Goal: Task Accomplishment & Management: Use online tool/utility

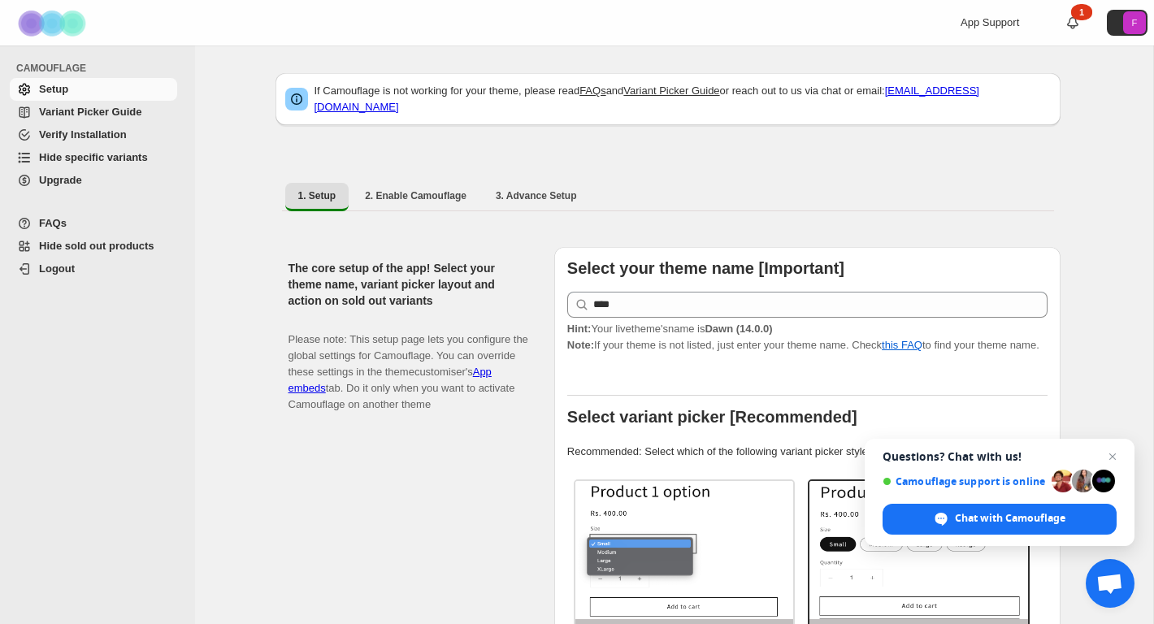
click at [89, 154] on span "Hide specific variants" at bounding box center [93, 157] width 109 height 12
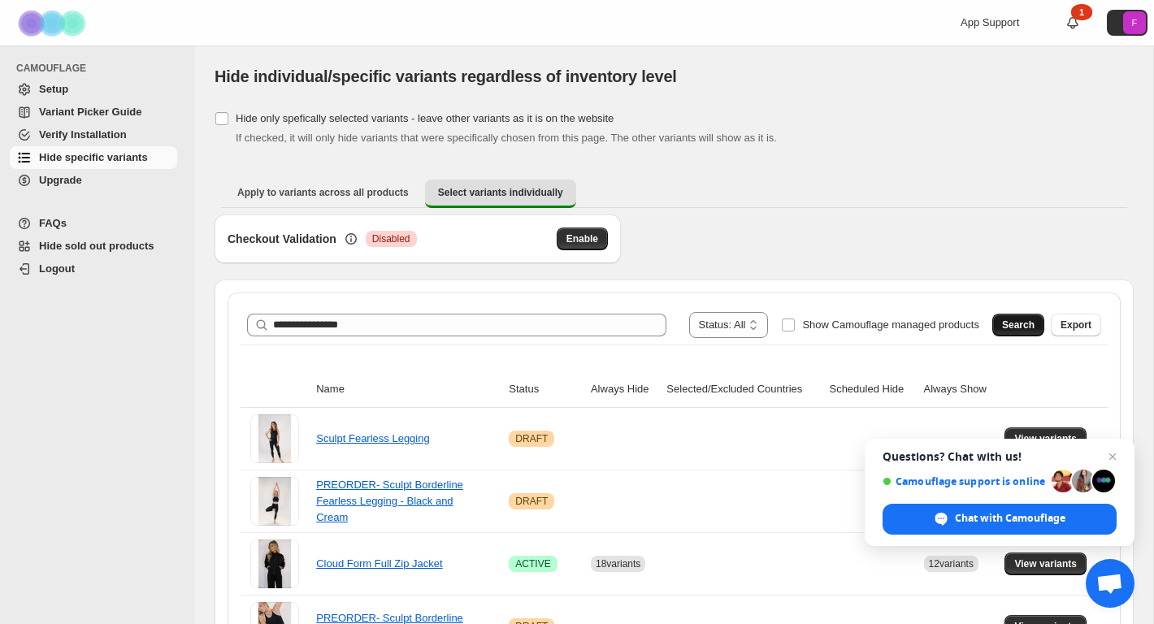
type input "**********"
click at [1010, 316] on button "Search" at bounding box center [1019, 325] width 52 height 23
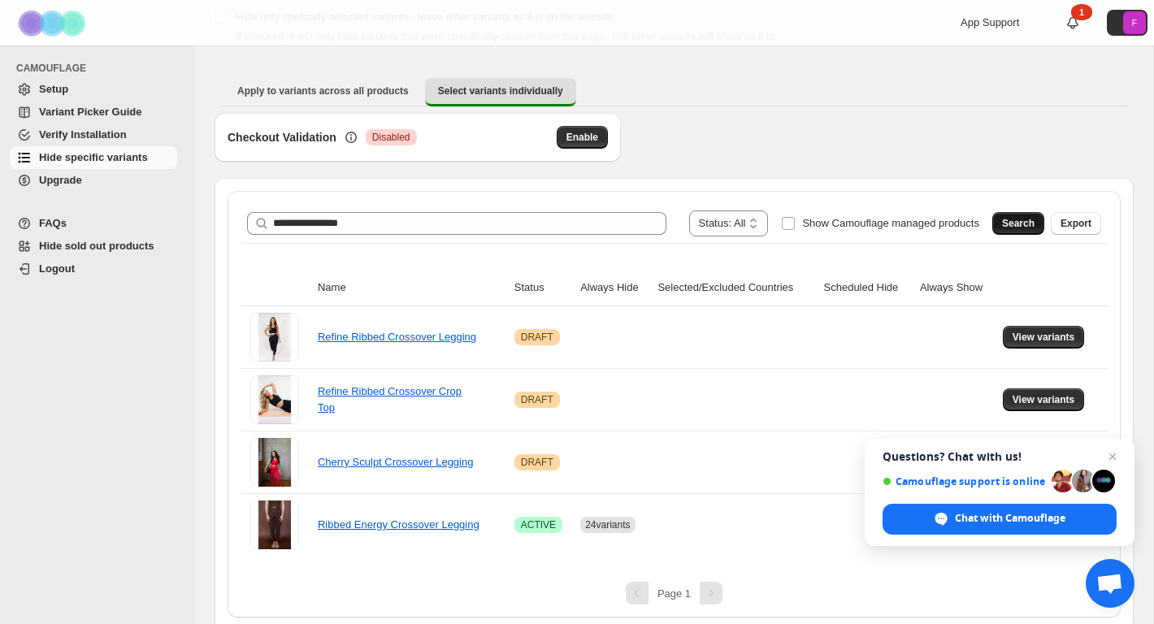
scroll to position [108, 0]
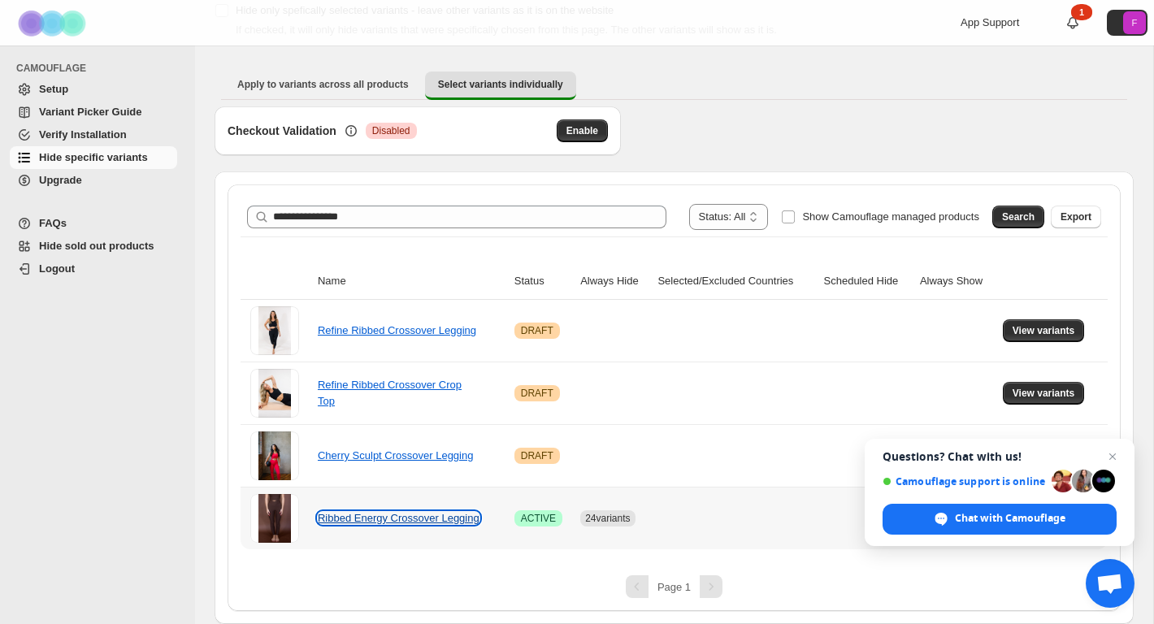
click at [419, 515] on link "Ribbed Energy Crossover Legging" at bounding box center [399, 518] width 162 height 12
click at [1114, 456] on span "Close chat" at bounding box center [1113, 457] width 20 height 20
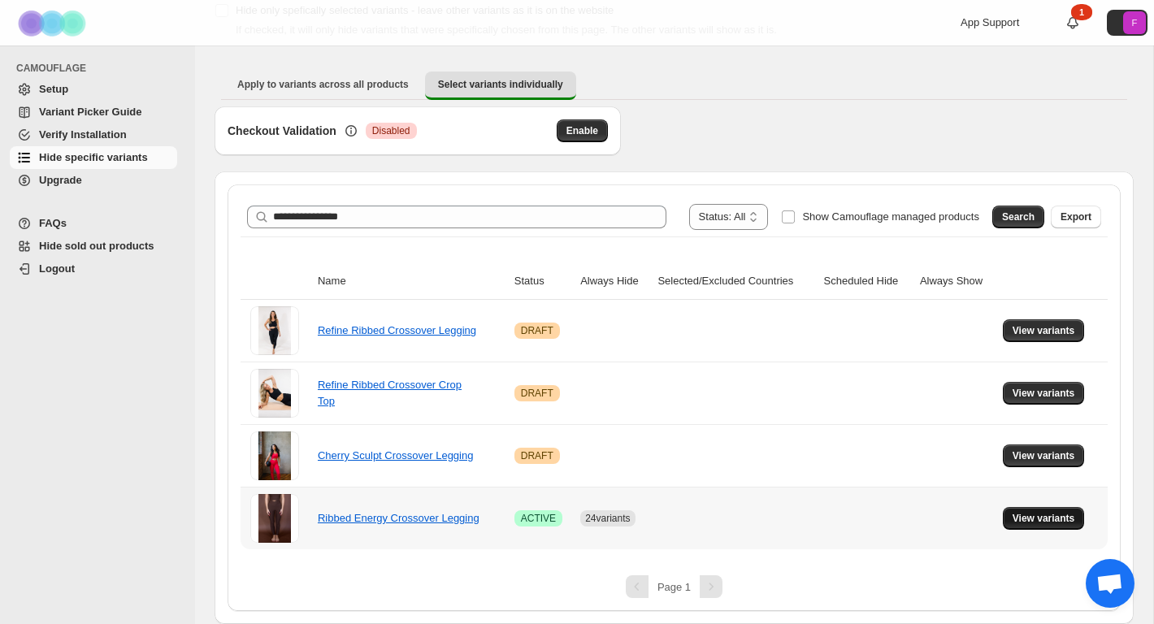
click at [1036, 523] on span "View variants" at bounding box center [1044, 518] width 63 height 13
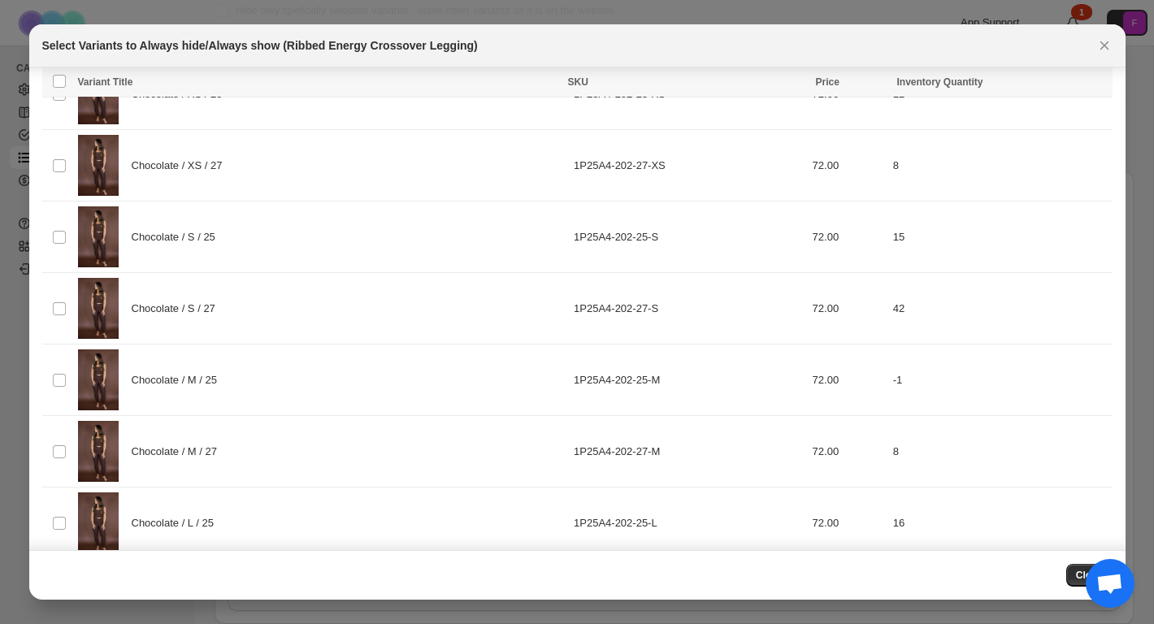
scroll to position [0, 0]
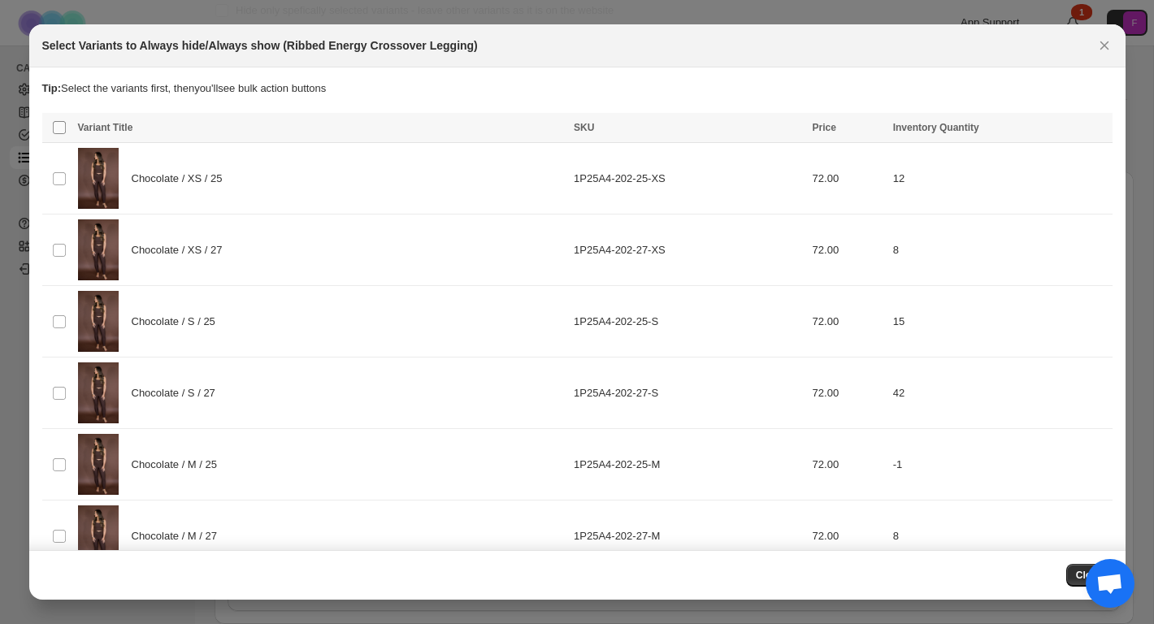
click at [57, 133] on span ":r7:" at bounding box center [59, 127] width 15 height 15
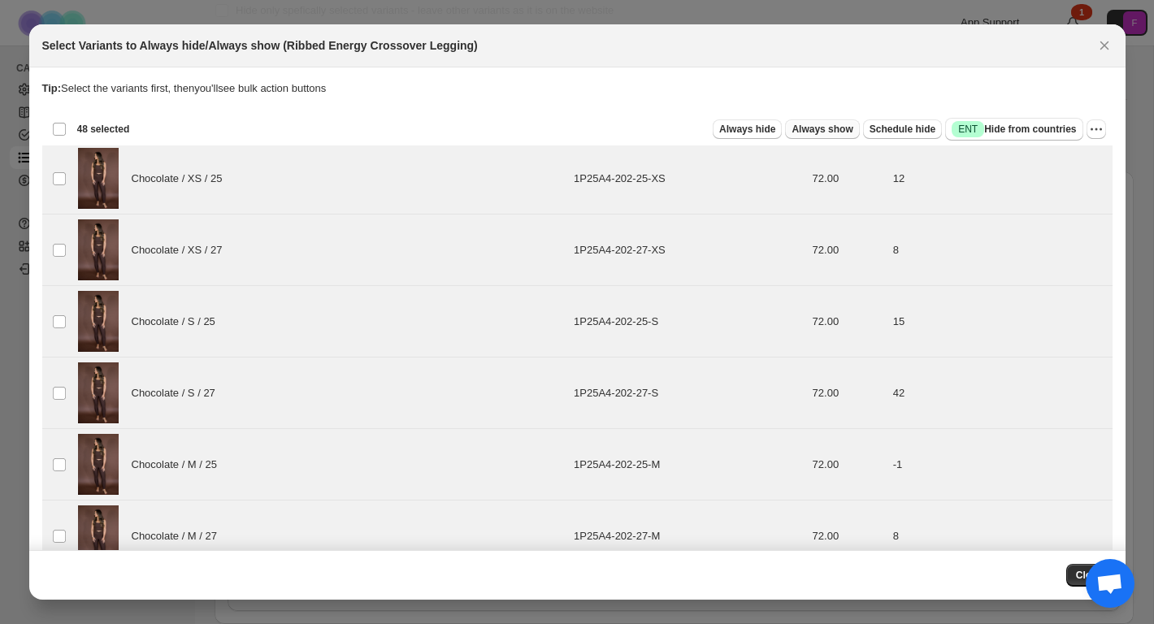
click at [819, 133] on span "Always show" at bounding box center [822, 129] width 61 height 13
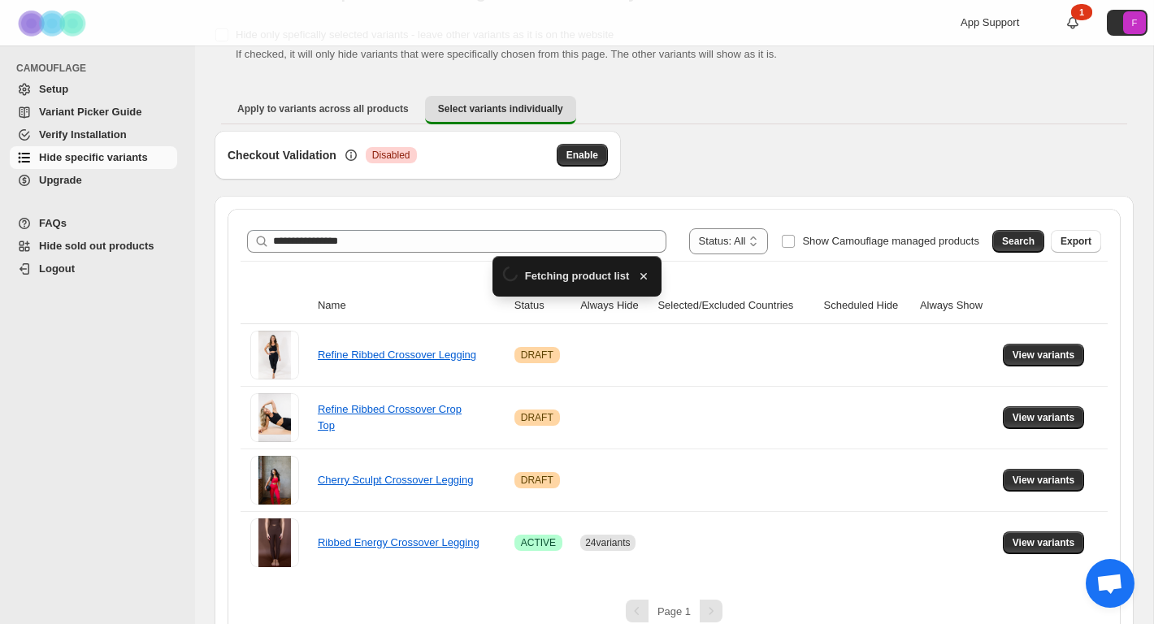
scroll to position [108, 0]
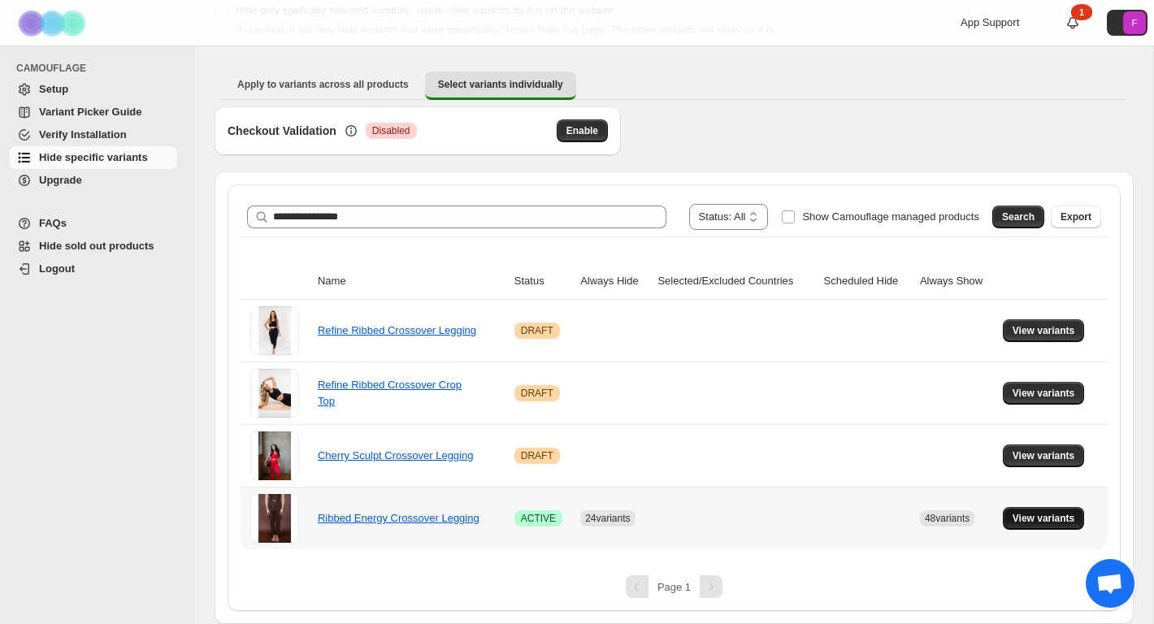
click at [1012, 527] on button "View variants" at bounding box center [1044, 518] width 82 height 23
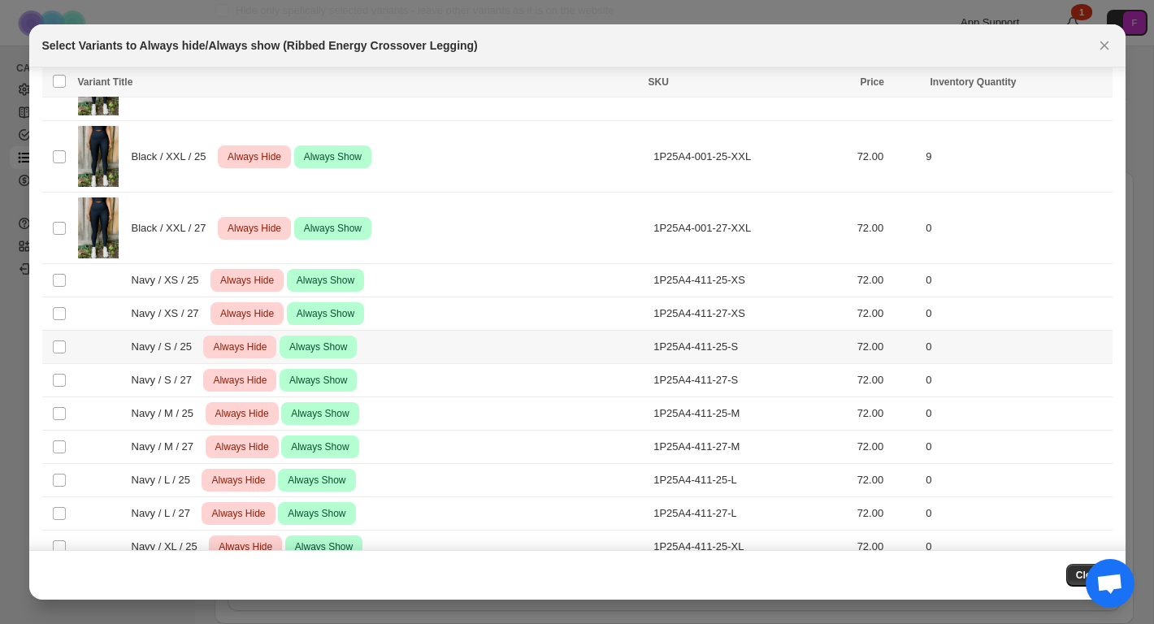
scroll to position [2455, 0]
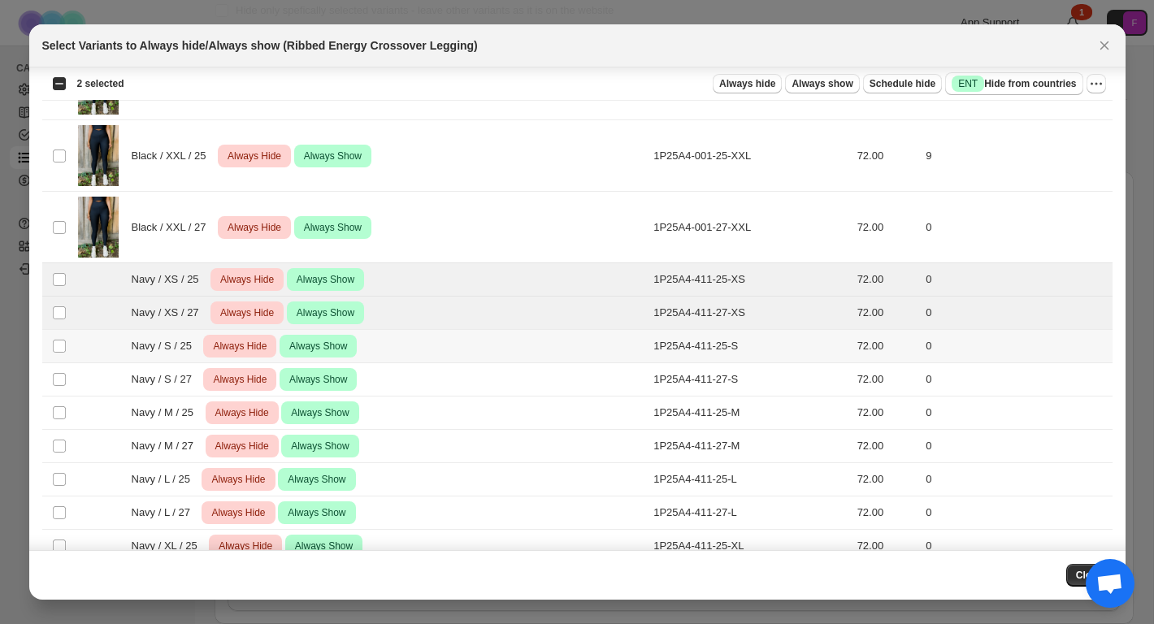
click at [59, 355] on td "Select product variant" at bounding box center [57, 346] width 31 height 33
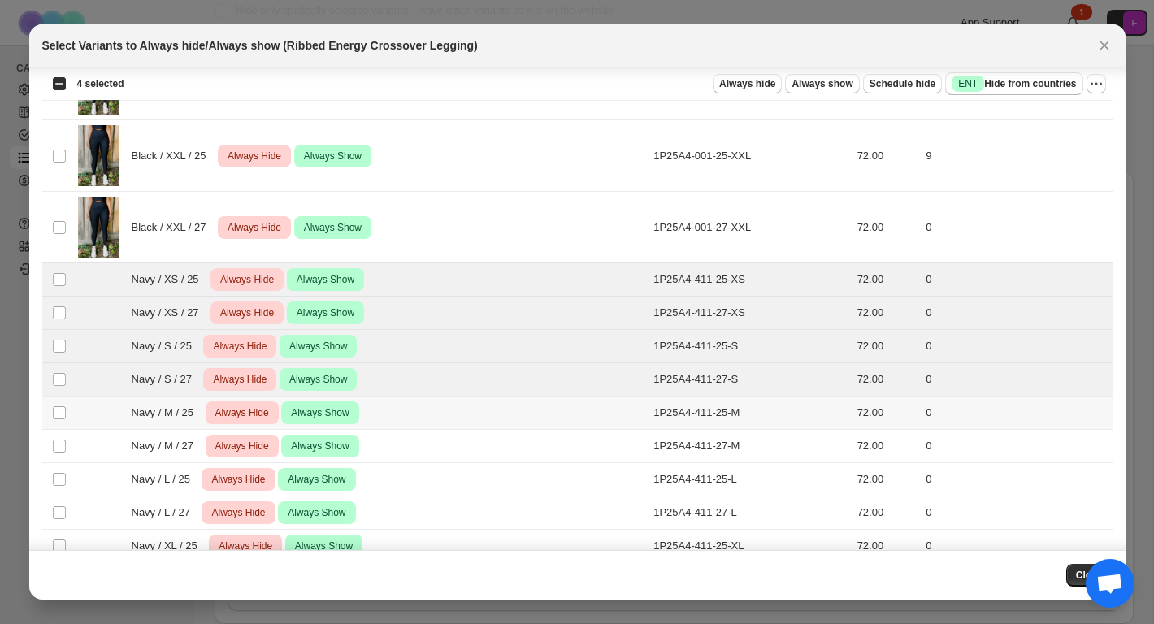
click at [54, 424] on td "Select product variant" at bounding box center [57, 413] width 31 height 33
click at [58, 461] on td "Select product variant" at bounding box center [57, 446] width 31 height 33
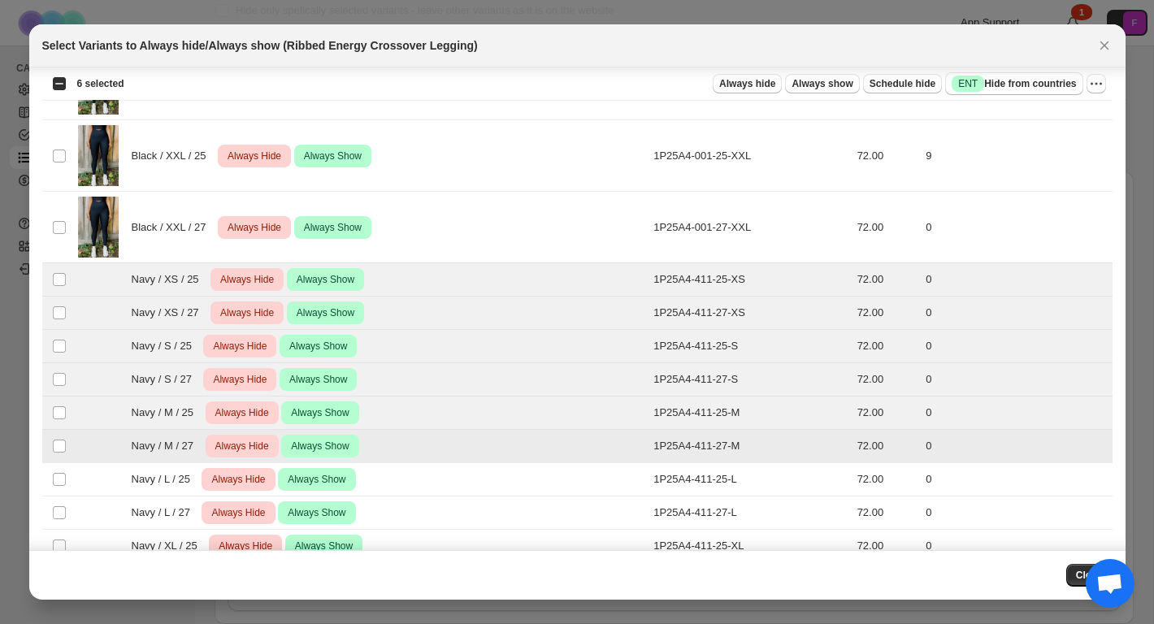
scroll to position [2580, 0]
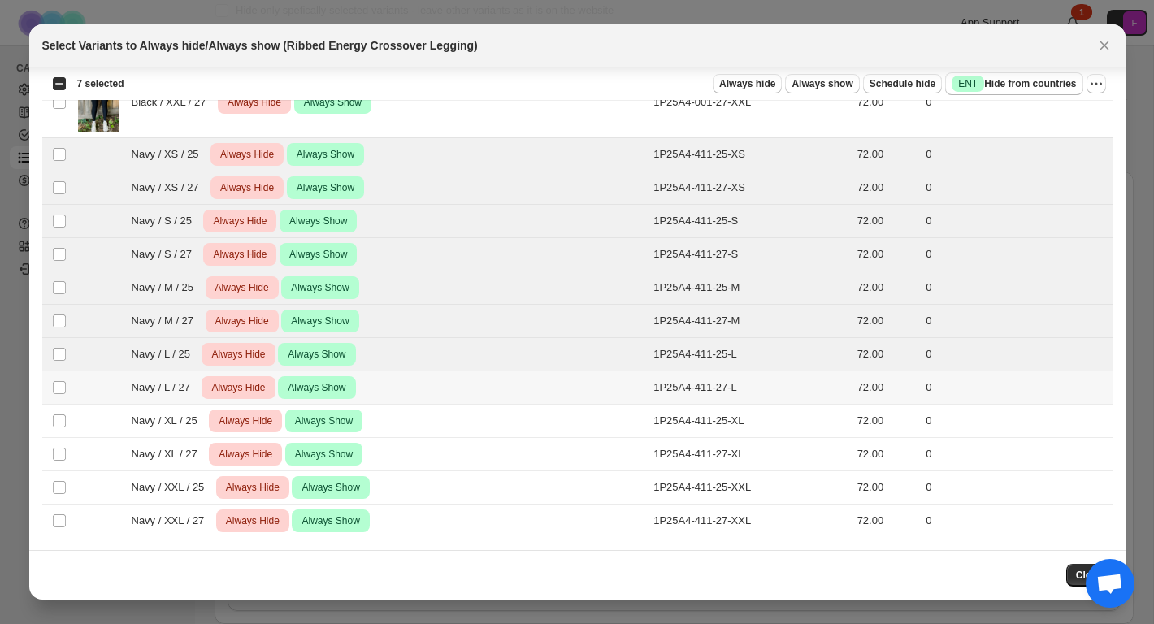
click at [57, 377] on td "Select product variant" at bounding box center [57, 387] width 31 height 33
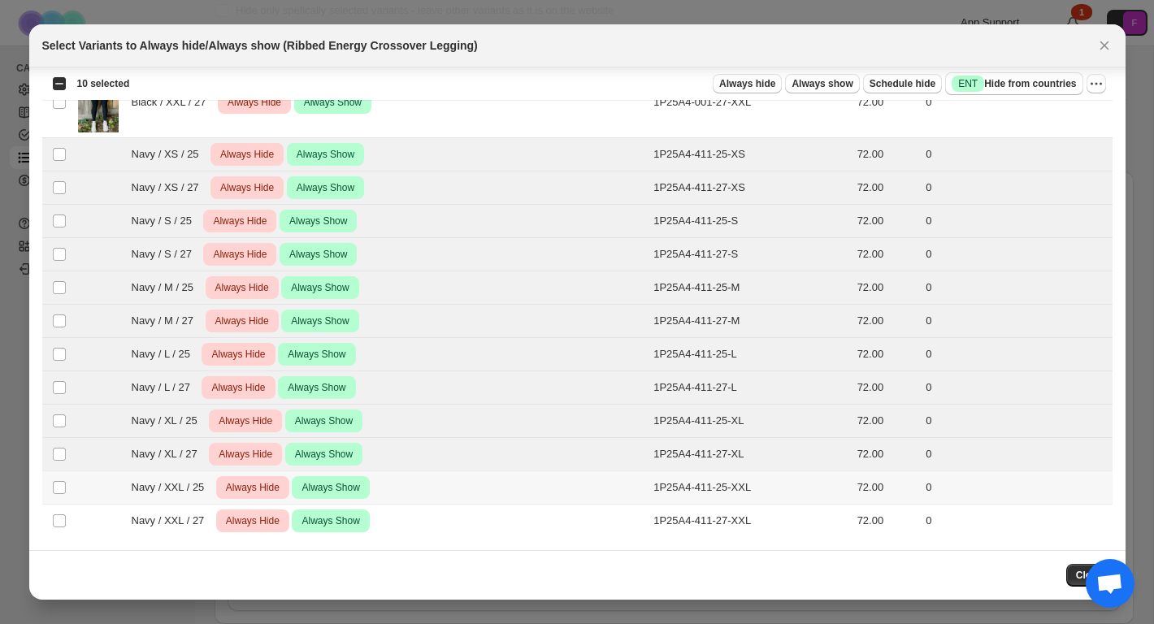
click at [64, 499] on td "Select product variant" at bounding box center [57, 487] width 31 height 33
click at [63, 530] on td "Select product variant" at bounding box center [57, 521] width 31 height 33
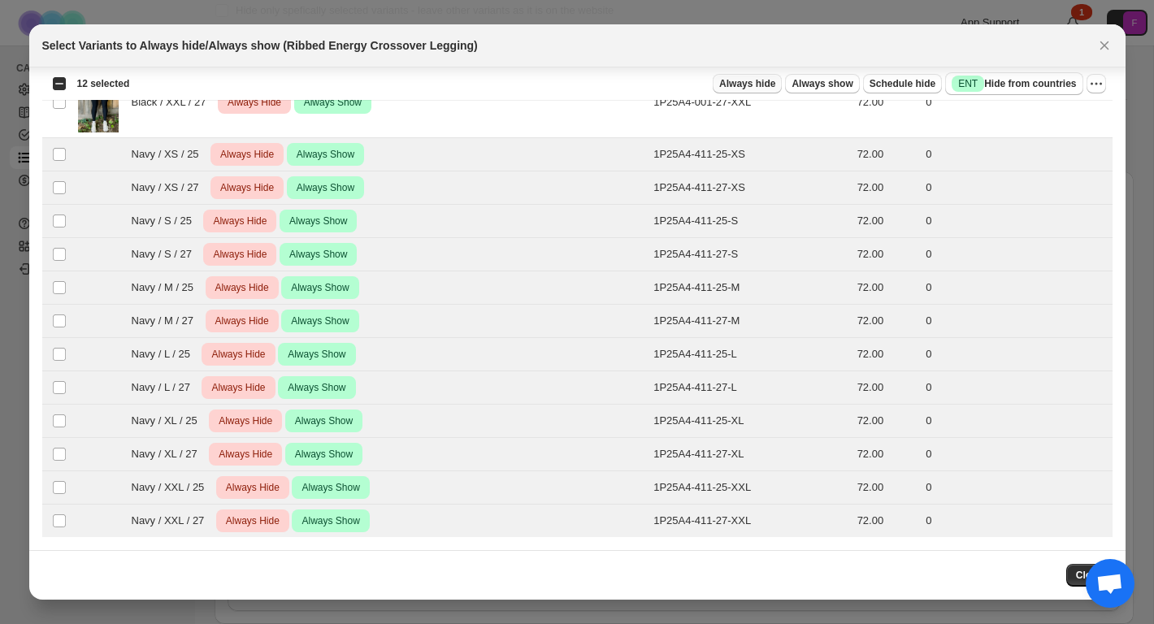
click at [747, 87] on span "Always hide" at bounding box center [747, 83] width 56 height 13
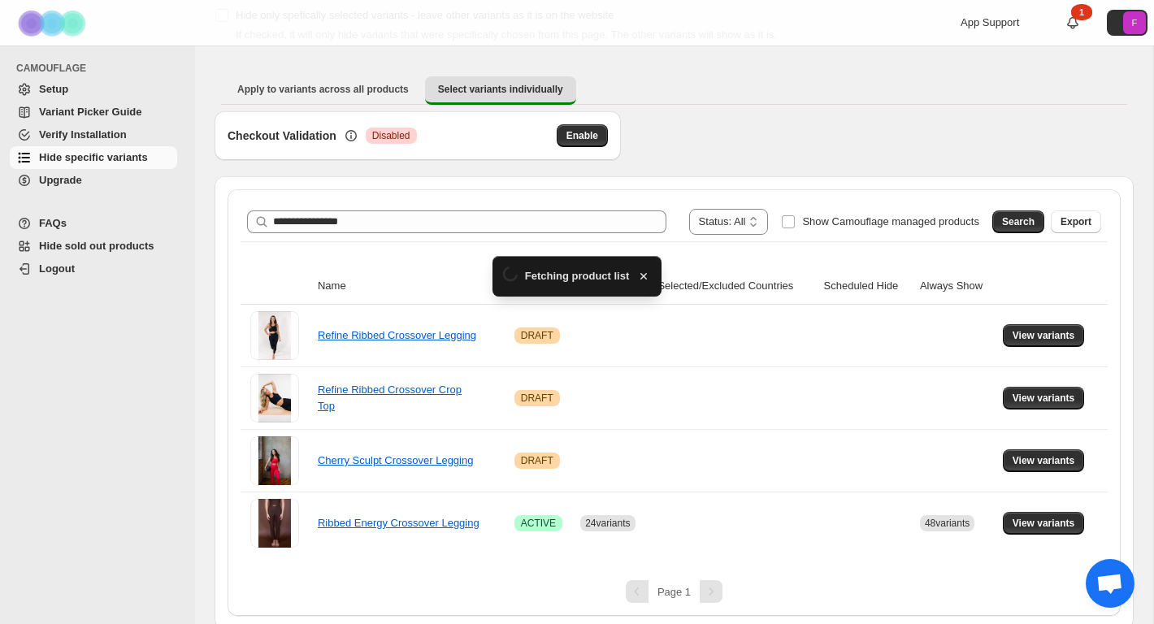
scroll to position [108, 0]
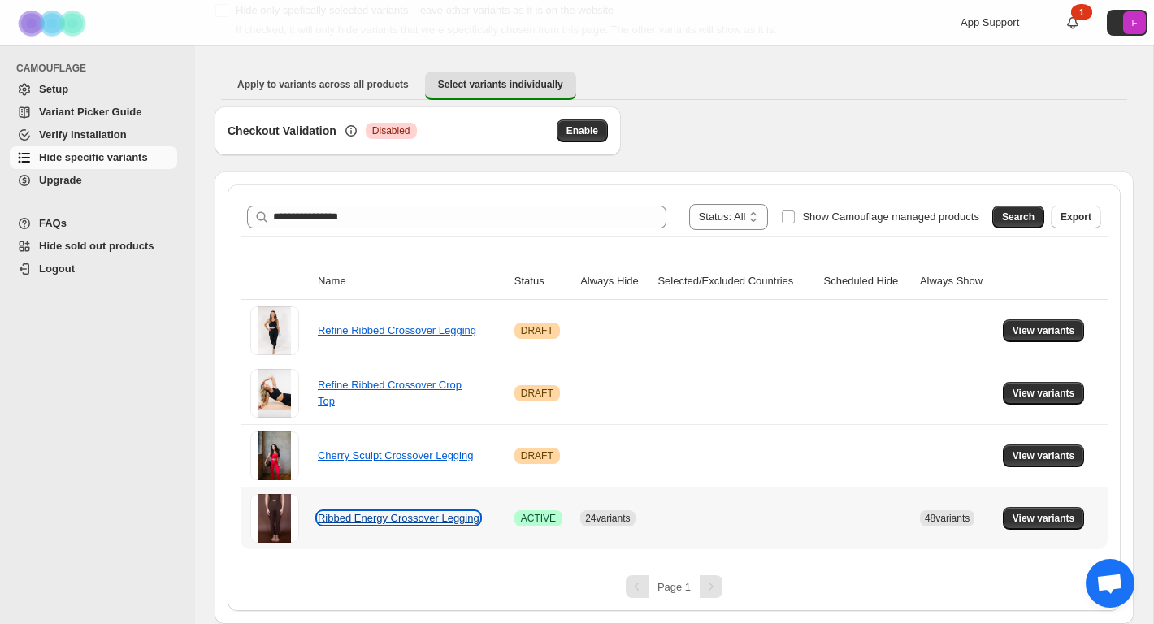
click at [427, 512] on link "Ribbed Energy Crossover Legging" at bounding box center [399, 518] width 162 height 12
click at [393, 512] on link "Ribbed Energy Crossover Legging" at bounding box center [399, 518] width 162 height 12
click at [1030, 519] on span "View variants" at bounding box center [1044, 518] width 63 height 13
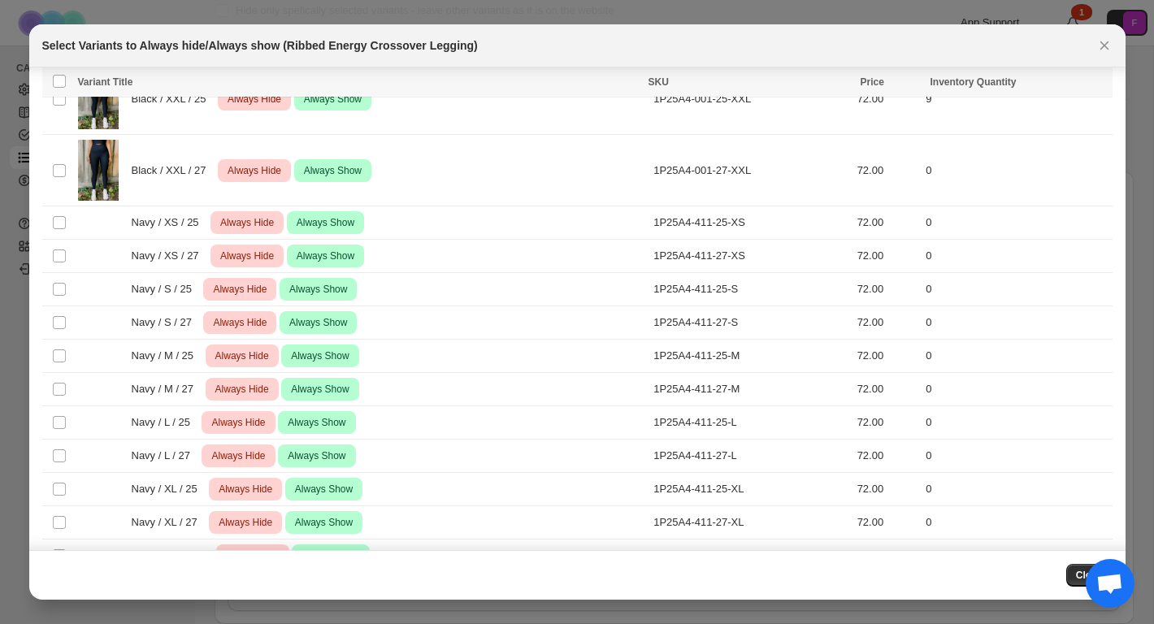
scroll to position [2580, 0]
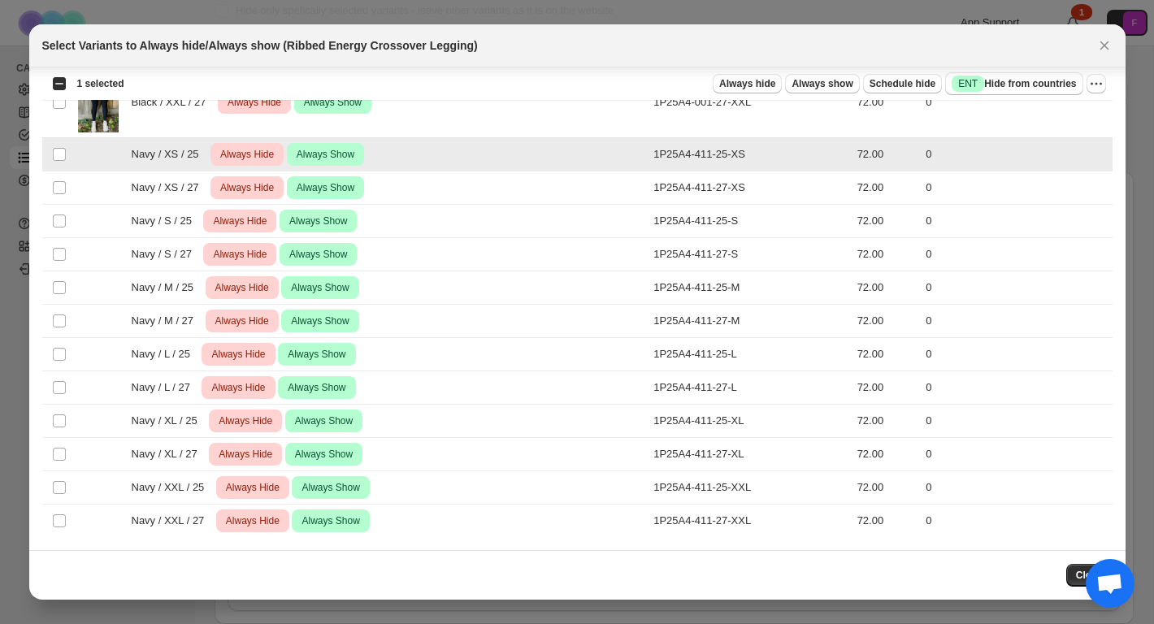
click at [55, 179] on td "Select product variant" at bounding box center [57, 188] width 31 height 33
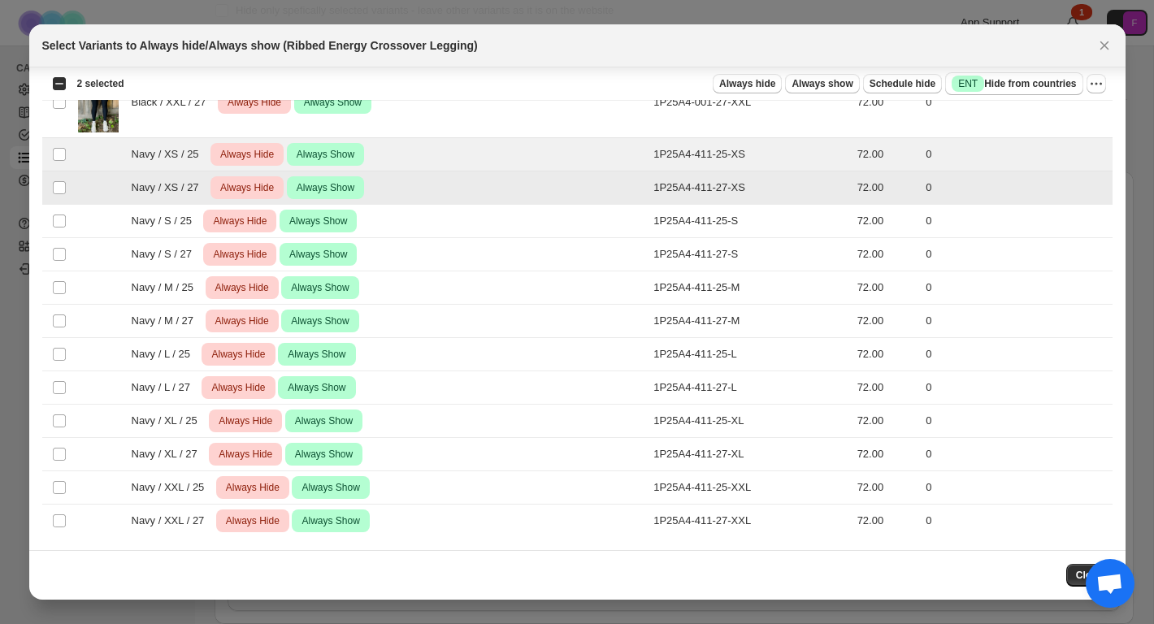
click at [56, 211] on td "Select product variant" at bounding box center [57, 221] width 31 height 33
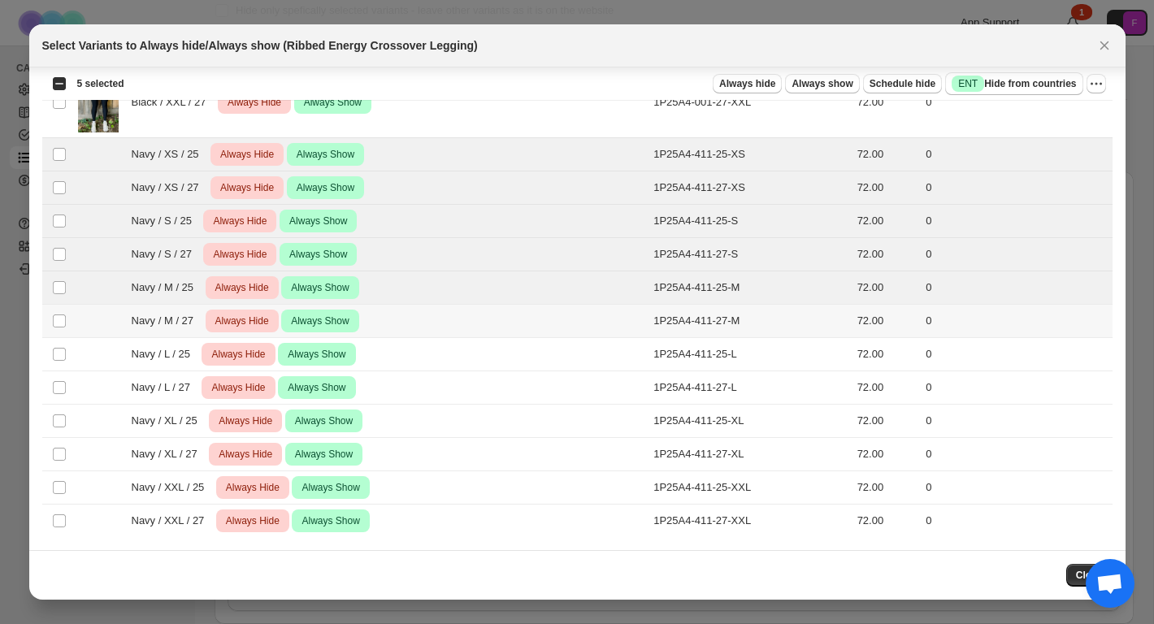
click at [61, 335] on td "Select product variant" at bounding box center [57, 321] width 31 height 33
click at [58, 366] on td "Select product variant" at bounding box center [57, 354] width 31 height 33
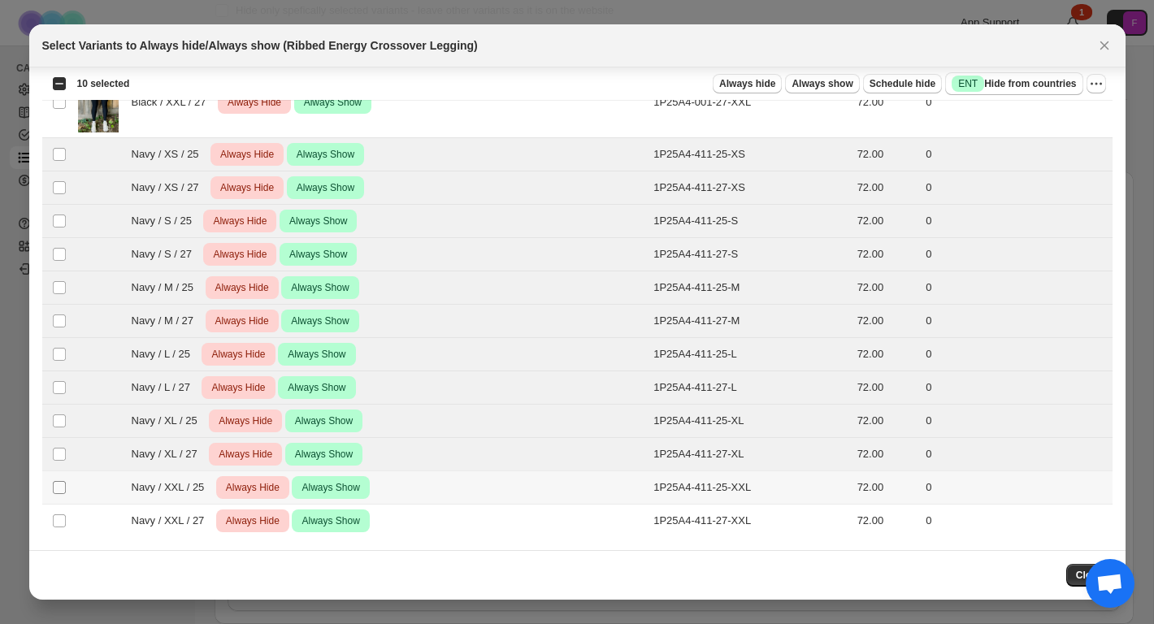
click at [61, 480] on span ":r49:" at bounding box center [59, 487] width 15 height 15
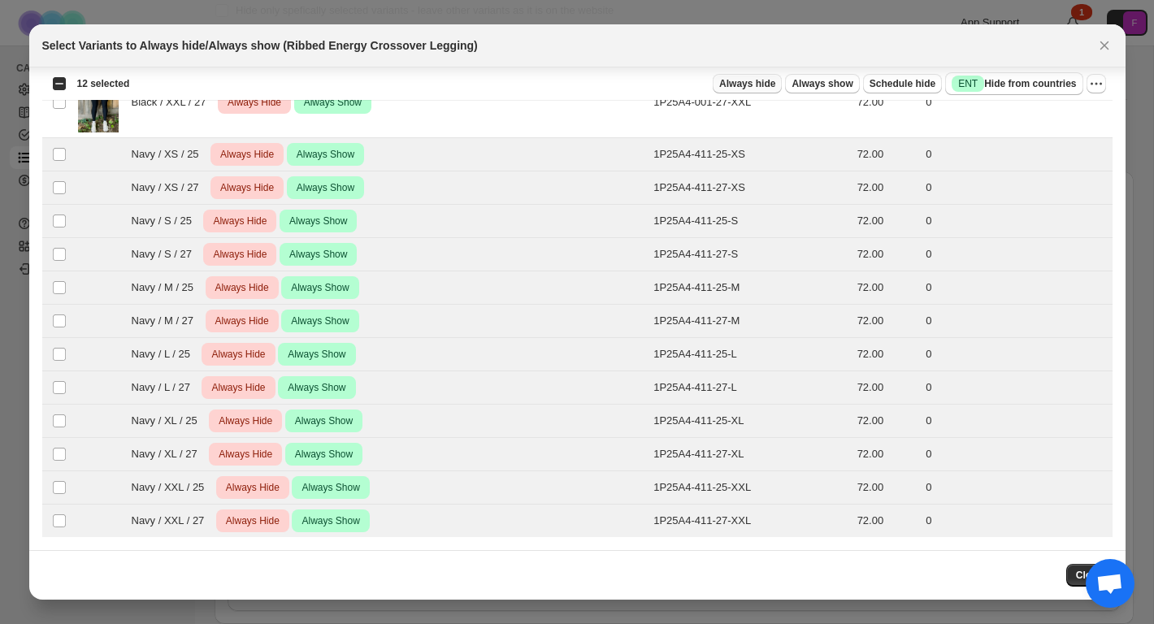
click at [752, 85] on span "Always hide" at bounding box center [747, 83] width 56 height 13
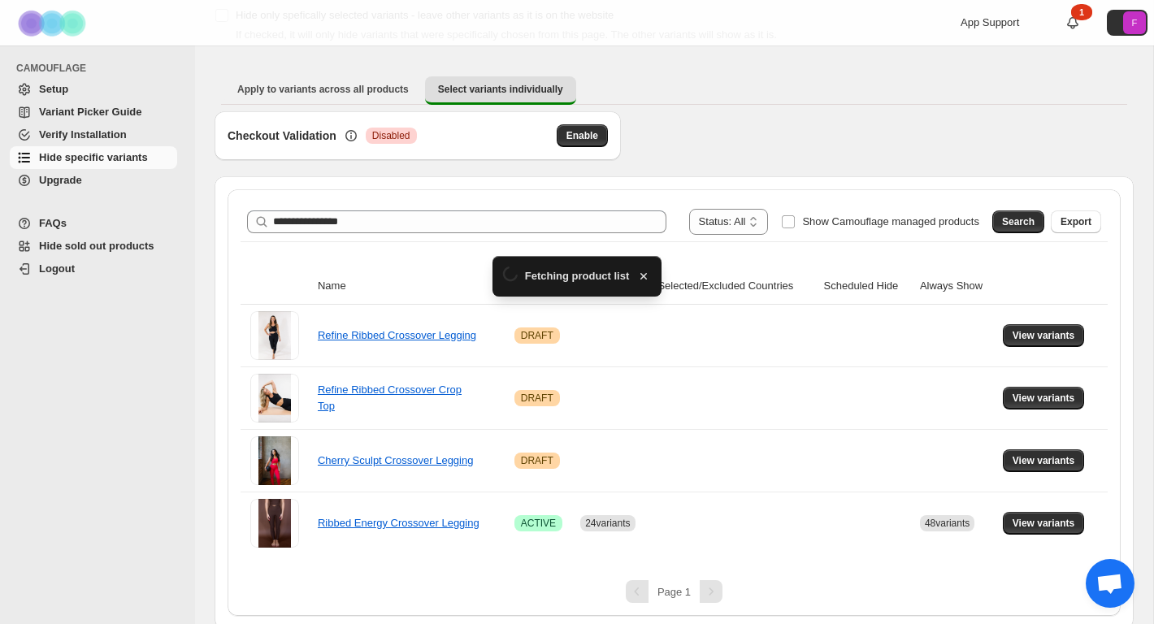
scroll to position [108, 0]
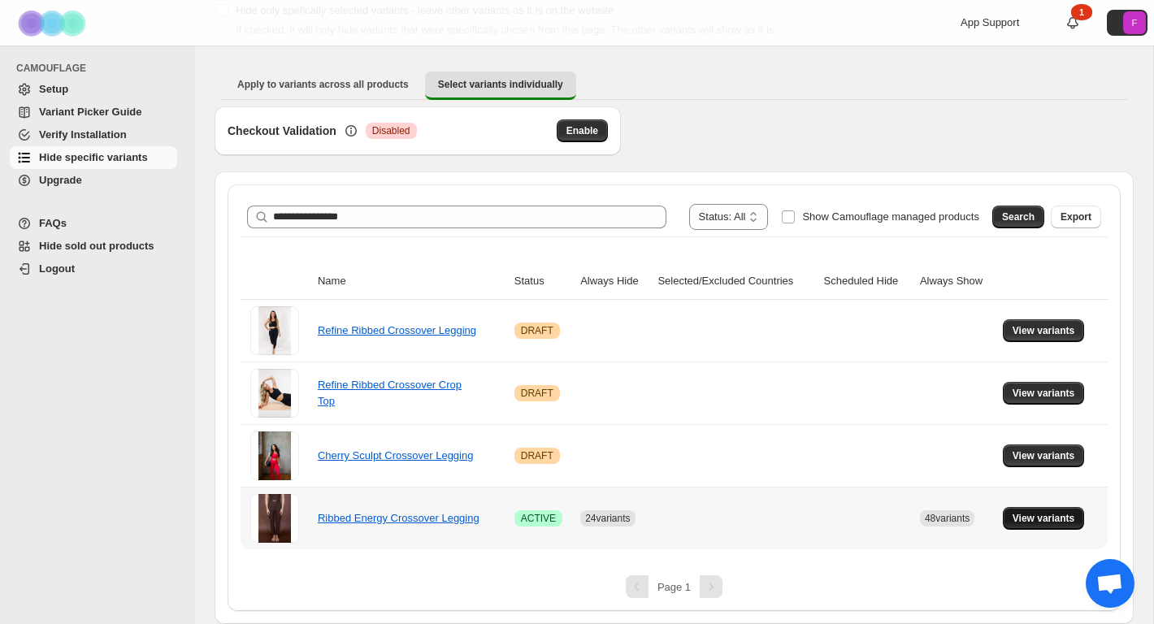
click at [1059, 524] on span "View variants" at bounding box center [1044, 518] width 63 height 13
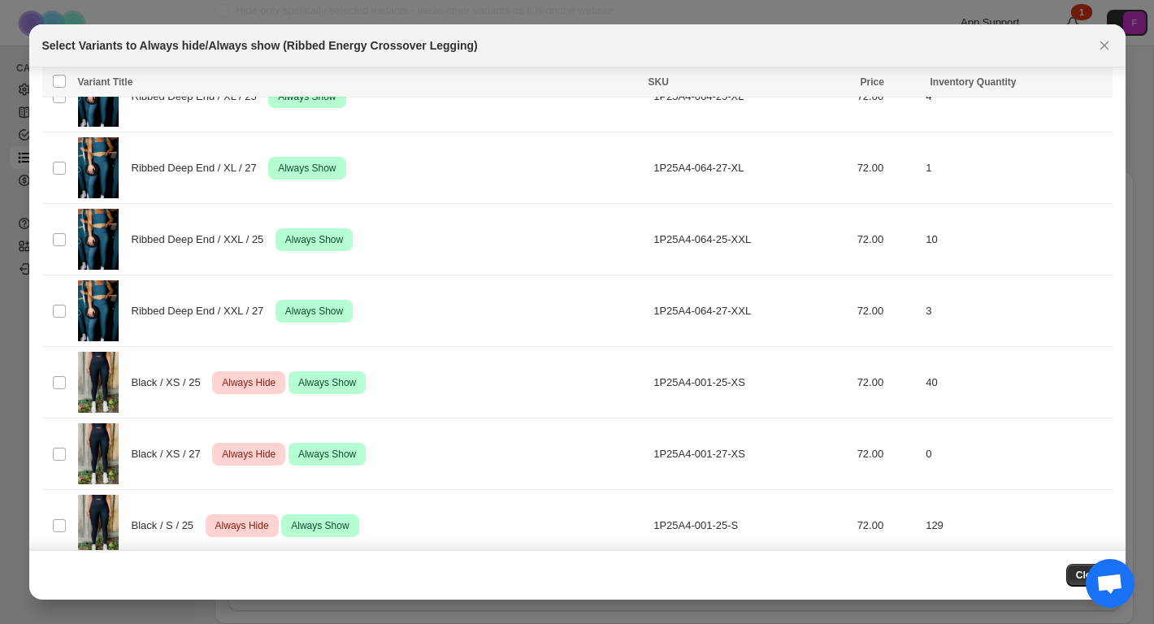
scroll to position [2580, 0]
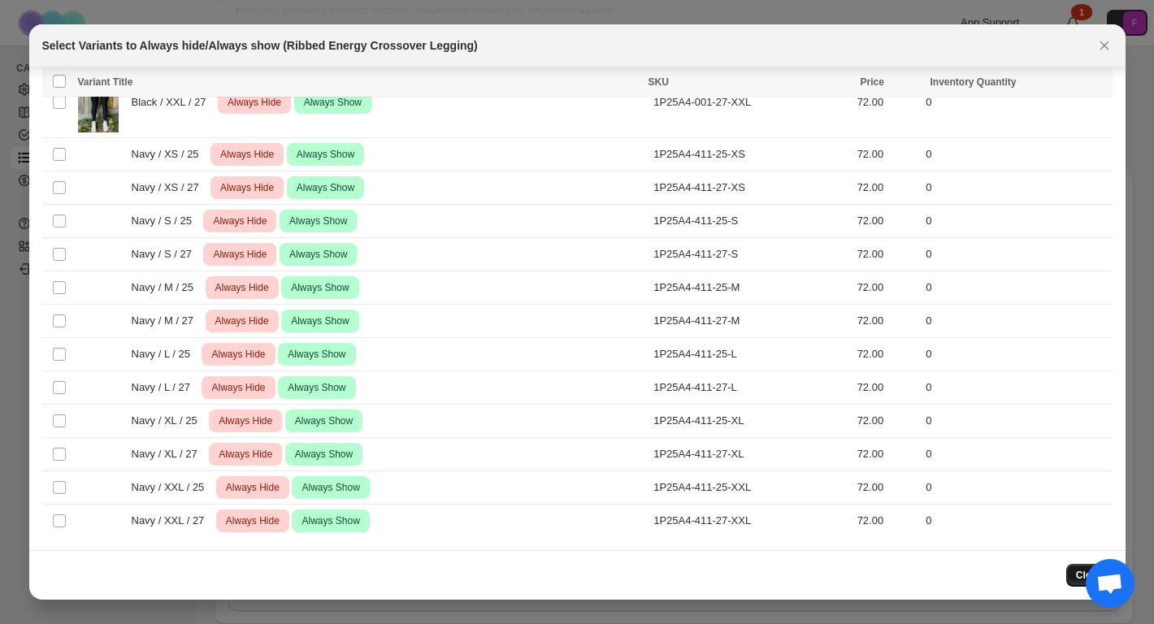
click at [1075, 570] on button "Close" at bounding box center [1090, 575] width 46 height 23
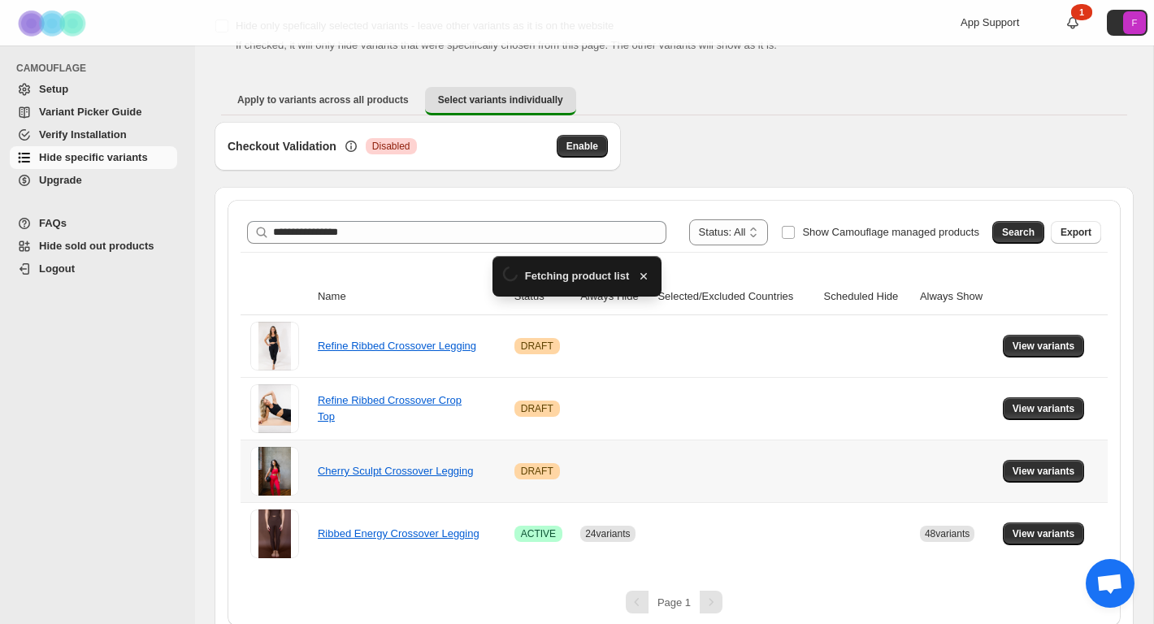
scroll to position [108, 0]
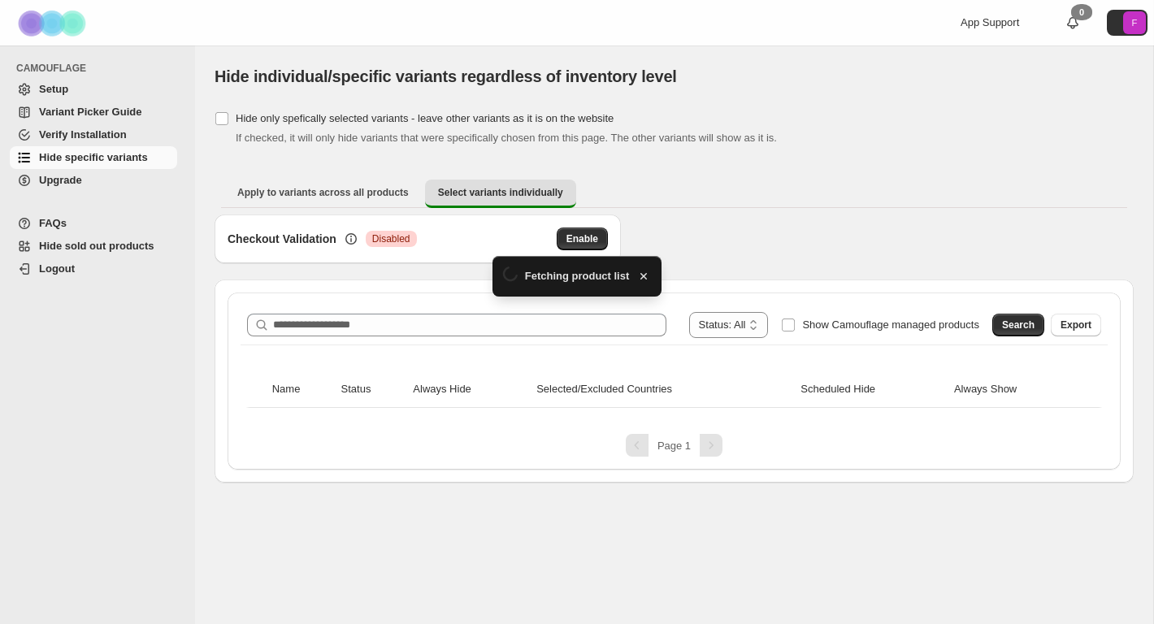
click at [408, 307] on div "**********" at bounding box center [674, 325] width 867 height 39
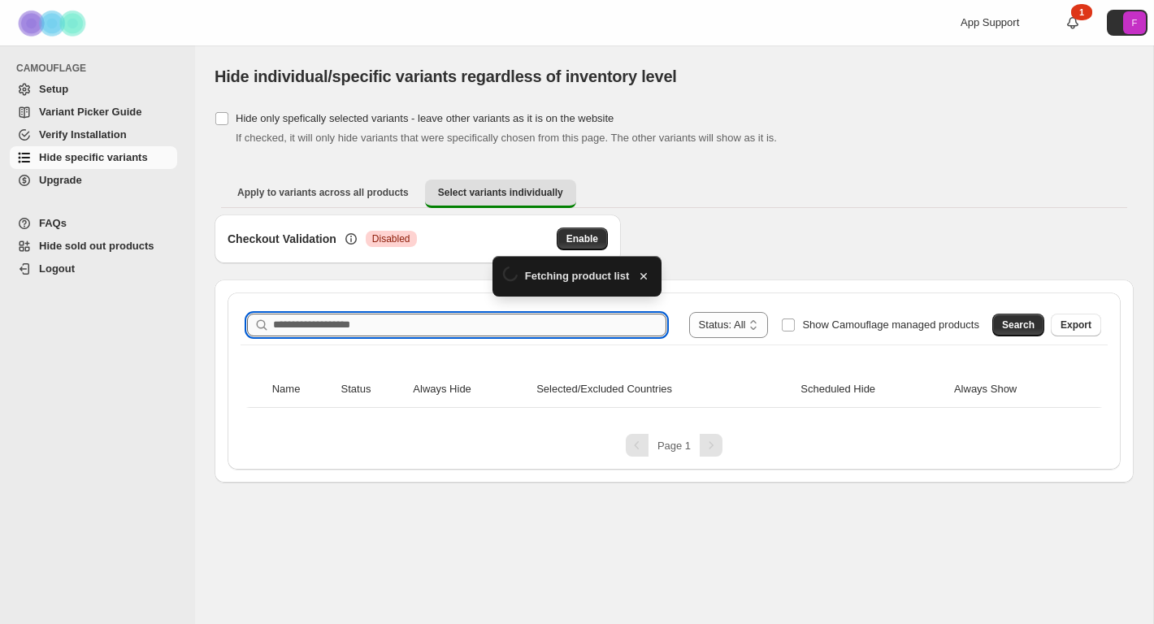
click at [391, 324] on input "Search product name" at bounding box center [469, 325] width 393 height 23
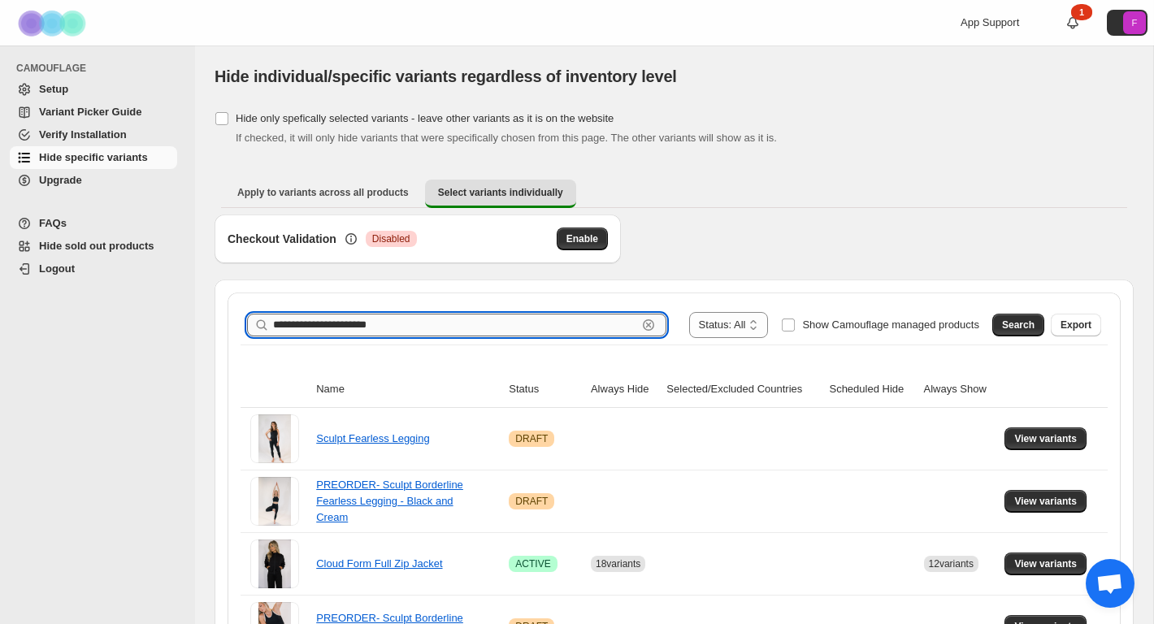
type input "**********"
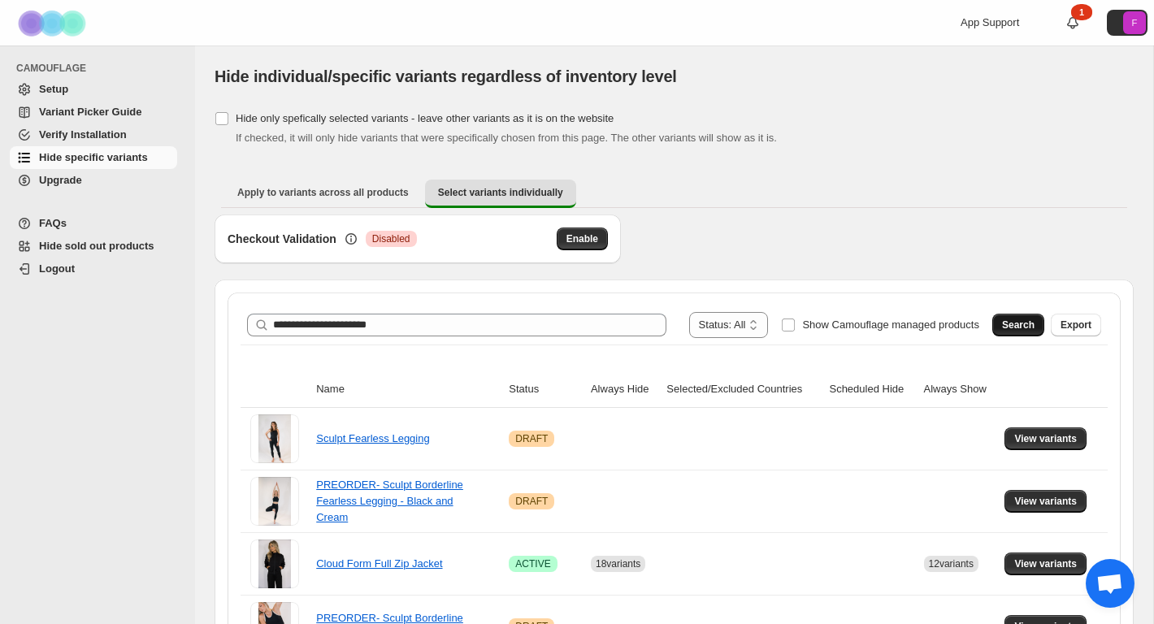
click at [1019, 322] on span "Search" at bounding box center [1018, 325] width 33 height 13
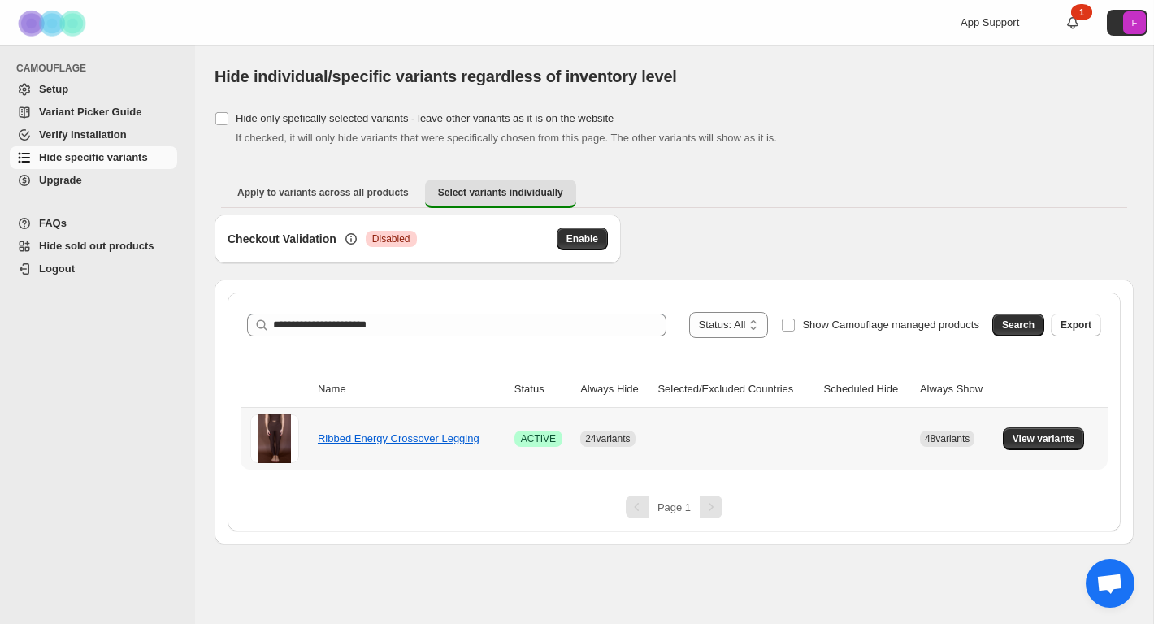
click at [428, 441] on div "Ribbed Energy Crossover Legging" at bounding box center [399, 439] width 163 height 16
click at [424, 432] on link "Ribbed Energy Crossover Legging" at bounding box center [399, 438] width 162 height 12
click at [1023, 440] on span "View variants" at bounding box center [1044, 438] width 63 height 13
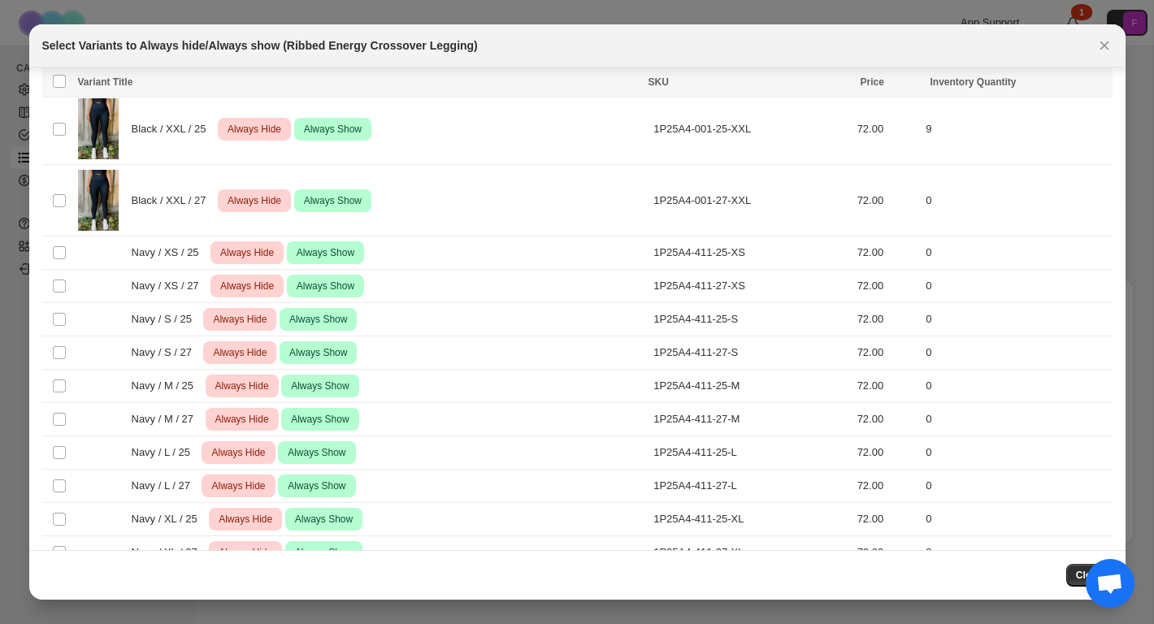
scroll to position [2580, 0]
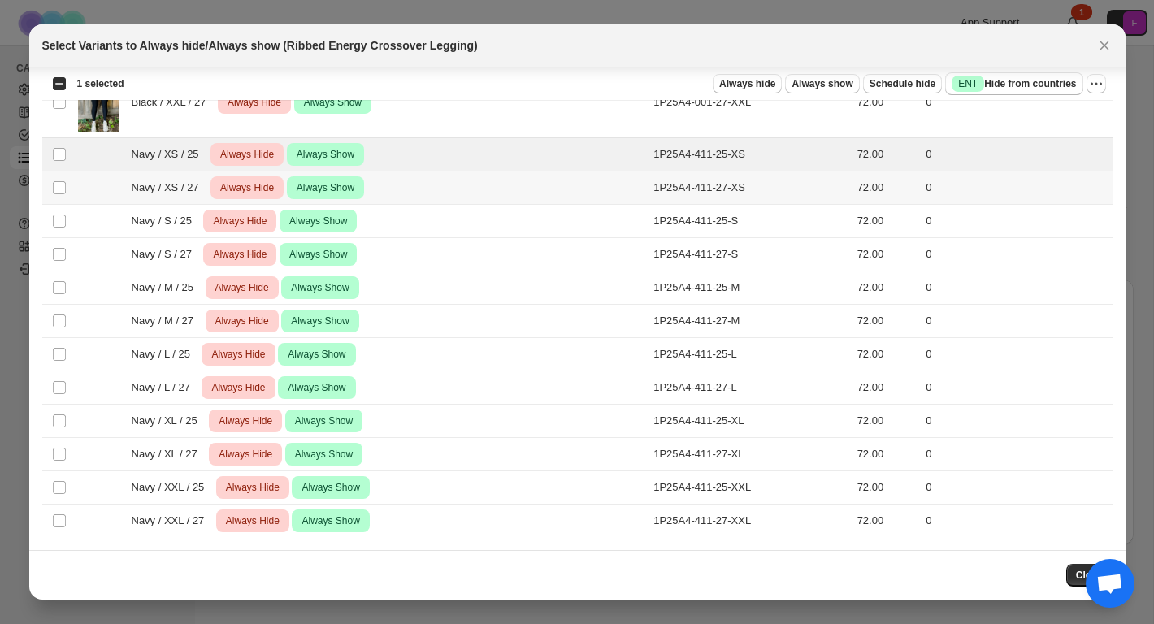
click at [59, 176] on td "Select product variant" at bounding box center [57, 188] width 31 height 33
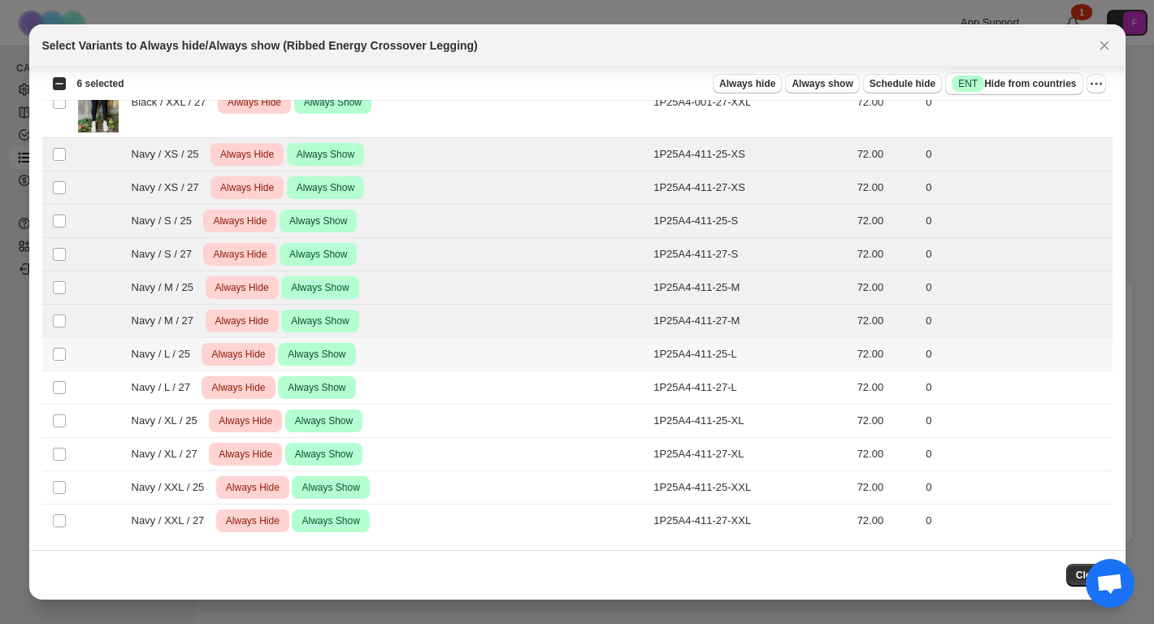
click at [58, 370] on td "Select product variant" at bounding box center [57, 354] width 31 height 33
click at [55, 400] on td "Select product variant" at bounding box center [57, 387] width 31 height 33
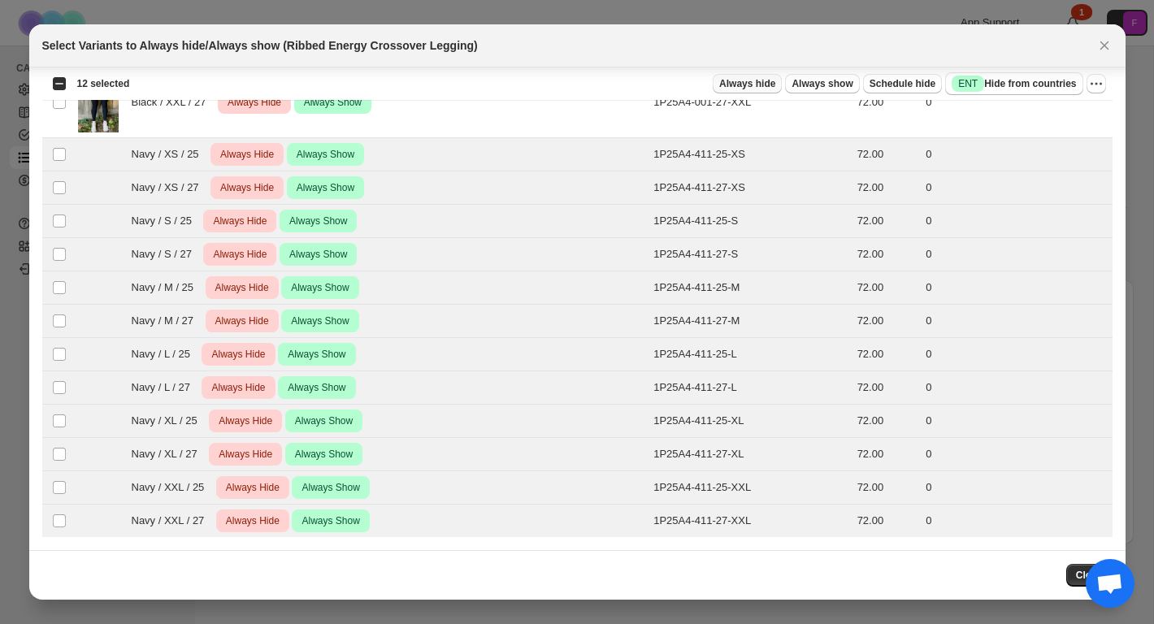
click at [748, 79] on span "Always hide" at bounding box center [747, 83] width 56 height 13
